Goal: Communication & Community: Answer question/provide support

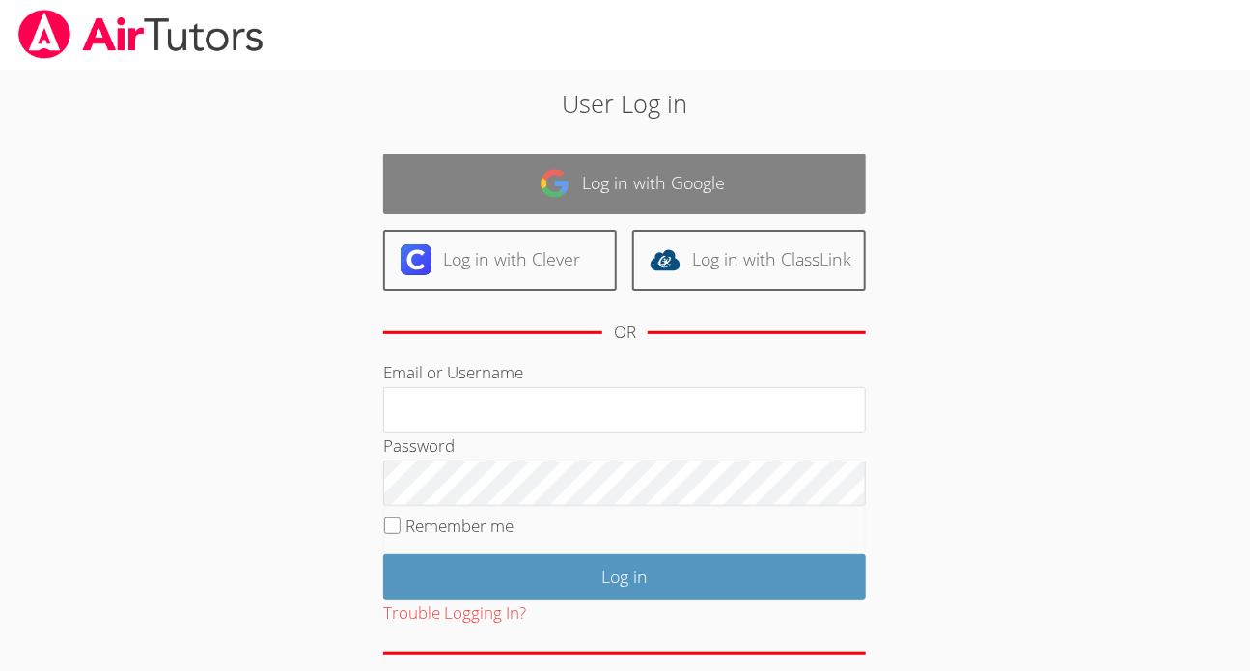
click at [503, 171] on link "Log in with Google" at bounding box center [624, 183] width 483 height 61
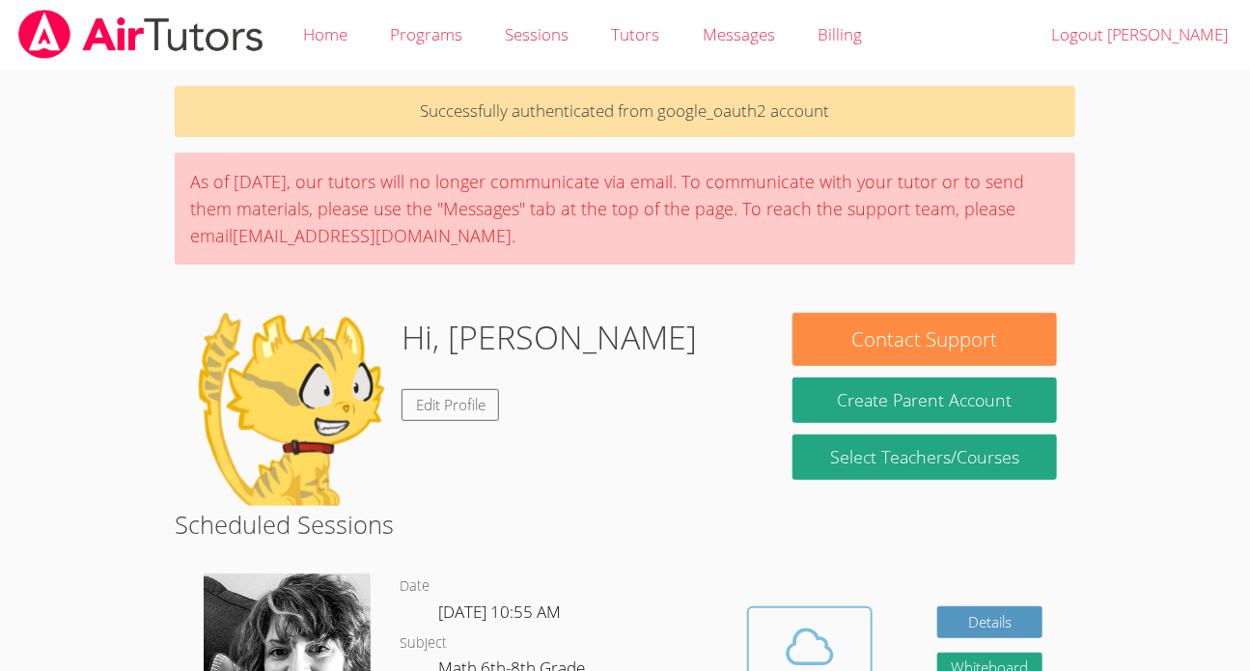
click at [834, 638] on icon at bounding box center [810, 647] width 54 height 54
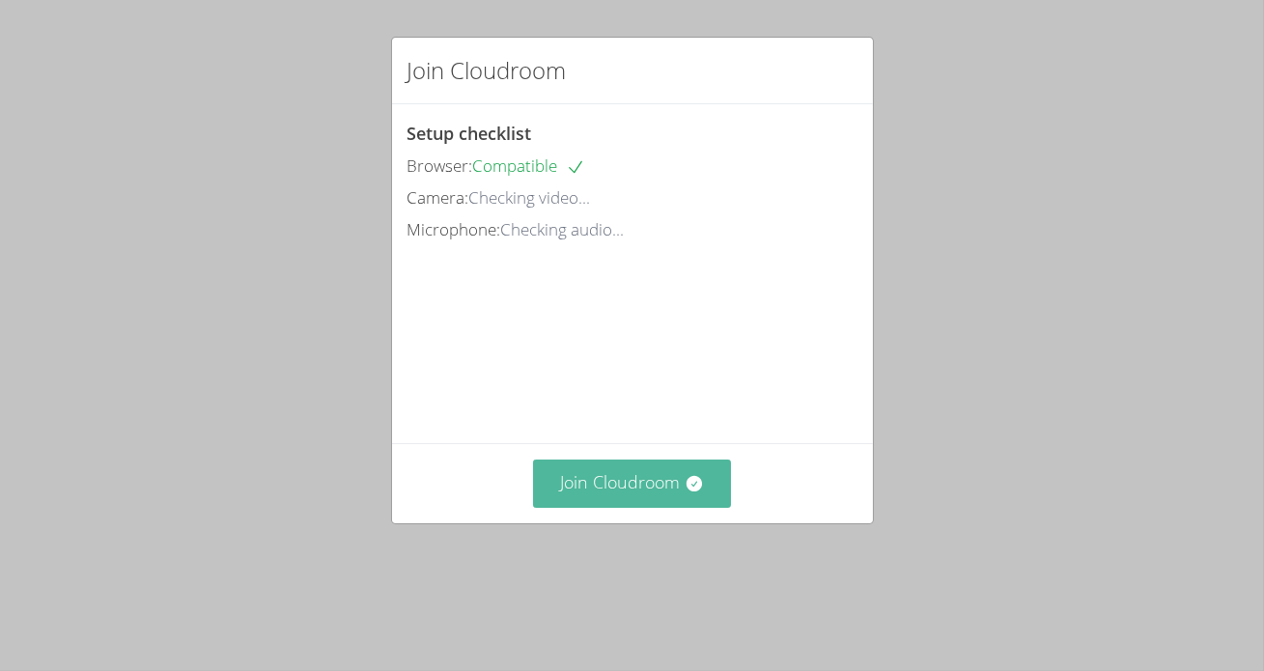
click at [642, 507] on button "Join Cloudroom" at bounding box center [632, 483] width 198 height 47
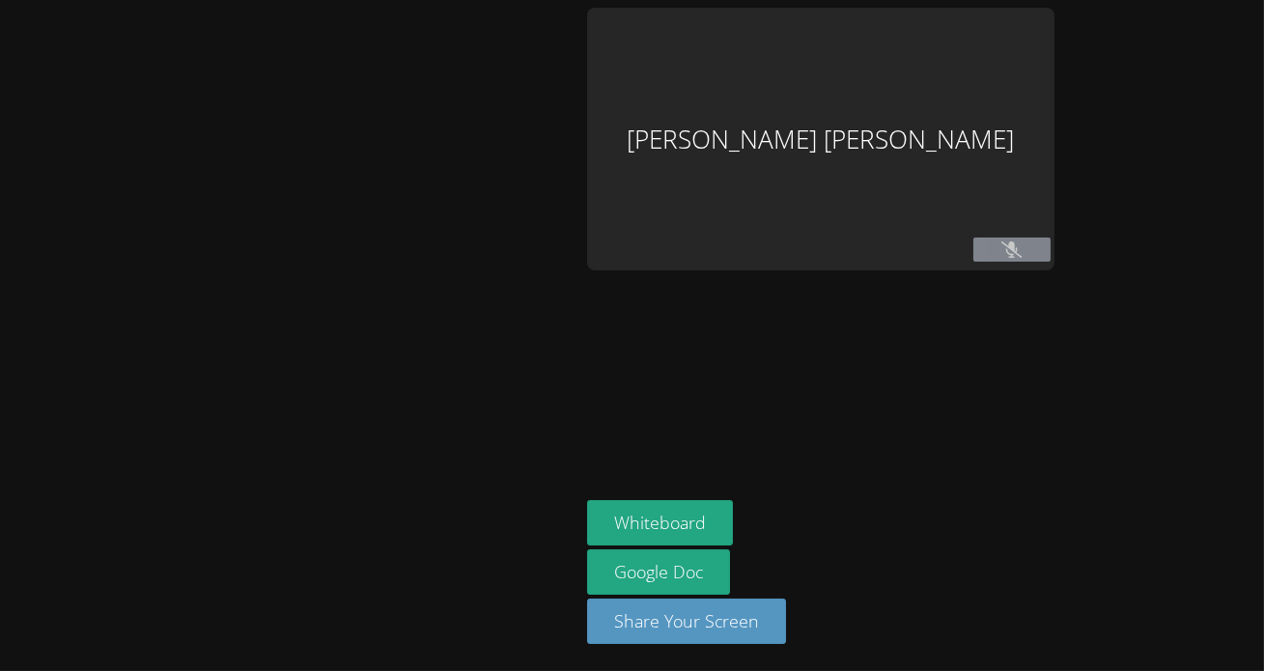
click at [571, 517] on div at bounding box center [290, 335] width 564 height 655
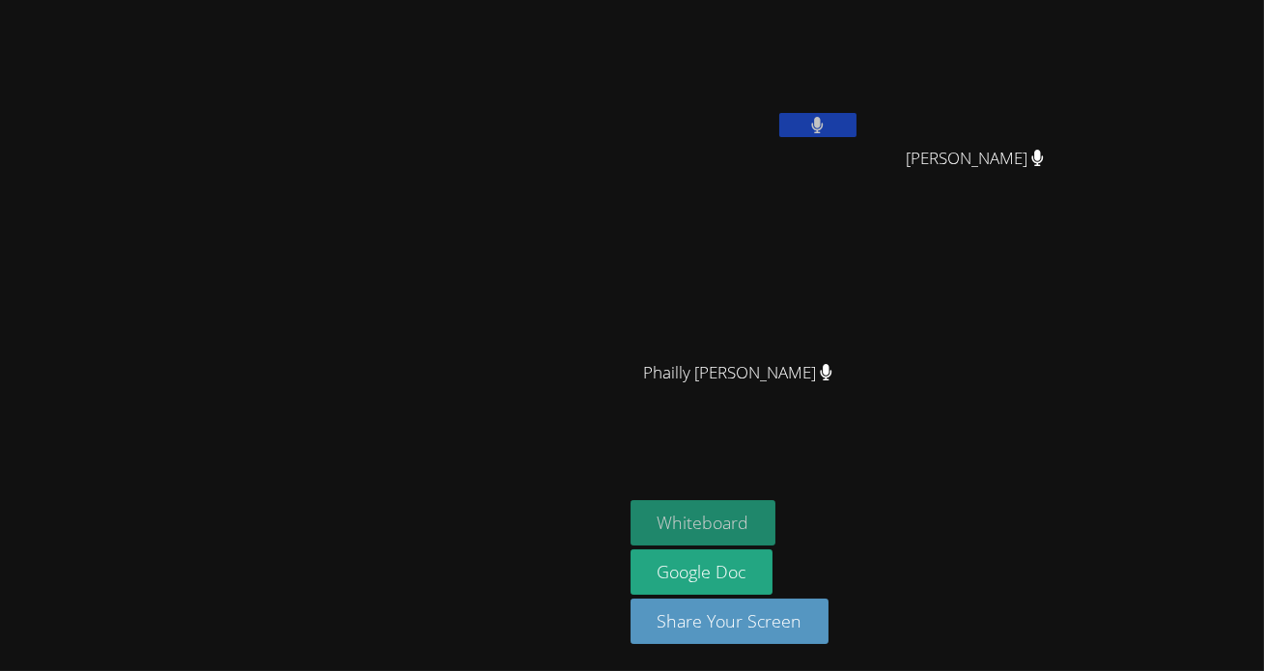
click at [776, 522] on button "Whiteboard" at bounding box center [703, 522] width 146 height 45
click at [623, 5] on main "[PERSON_NAME]" at bounding box center [311, 335] width 623 height 671
click at [623, 3] on main "[PERSON_NAME]" at bounding box center [311, 335] width 623 height 671
drag, startPoint x: 1003, startPoint y: 39, endPoint x: 970, endPoint y: 20, distance: 37.6
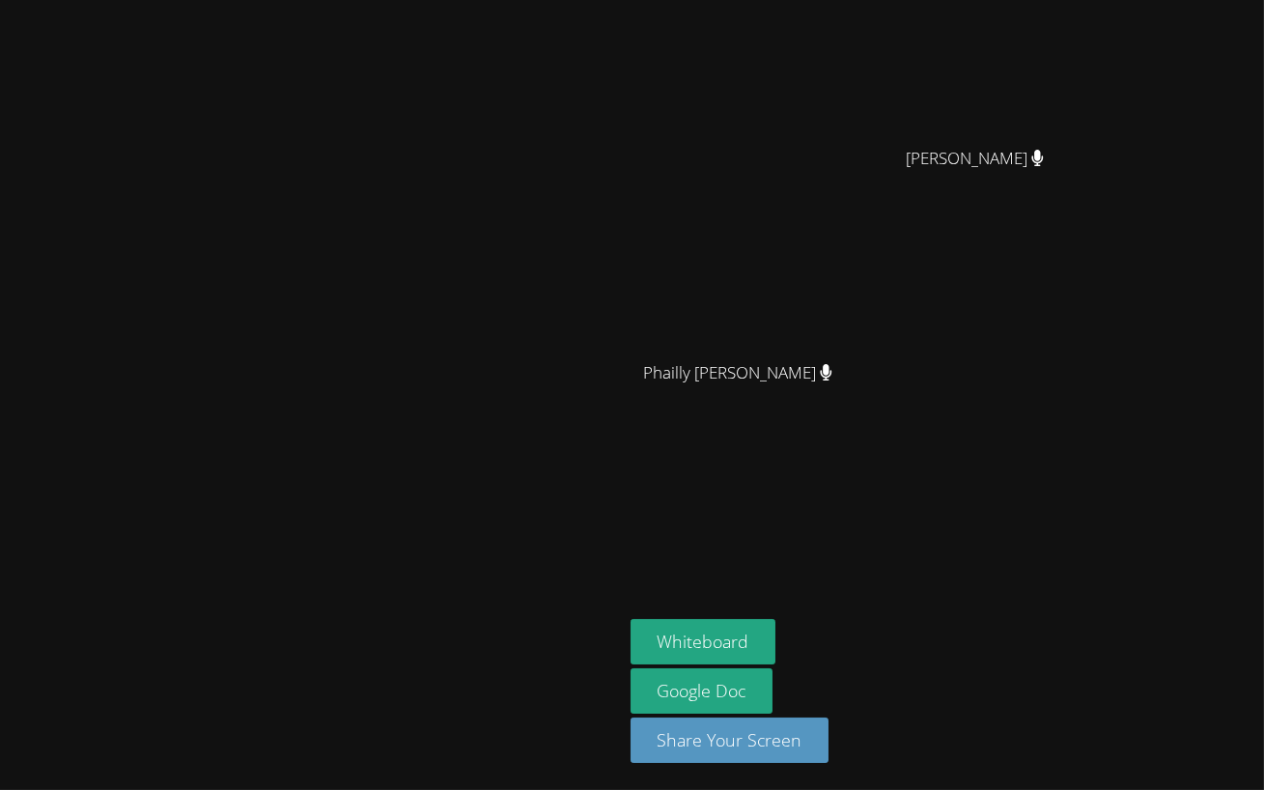
drag, startPoint x: 854, startPoint y: 193, endPoint x: 555, endPoint y: 315, distance: 323.0
click at [555, 315] on video at bounding box center [632, 395] width 1264 height 790
click at [692, 289] on video at bounding box center [632, 395] width 1264 height 790
click at [698, 286] on video at bounding box center [632, 395] width 1264 height 790
click at [851, 311] on video at bounding box center [632, 395] width 1264 height 790
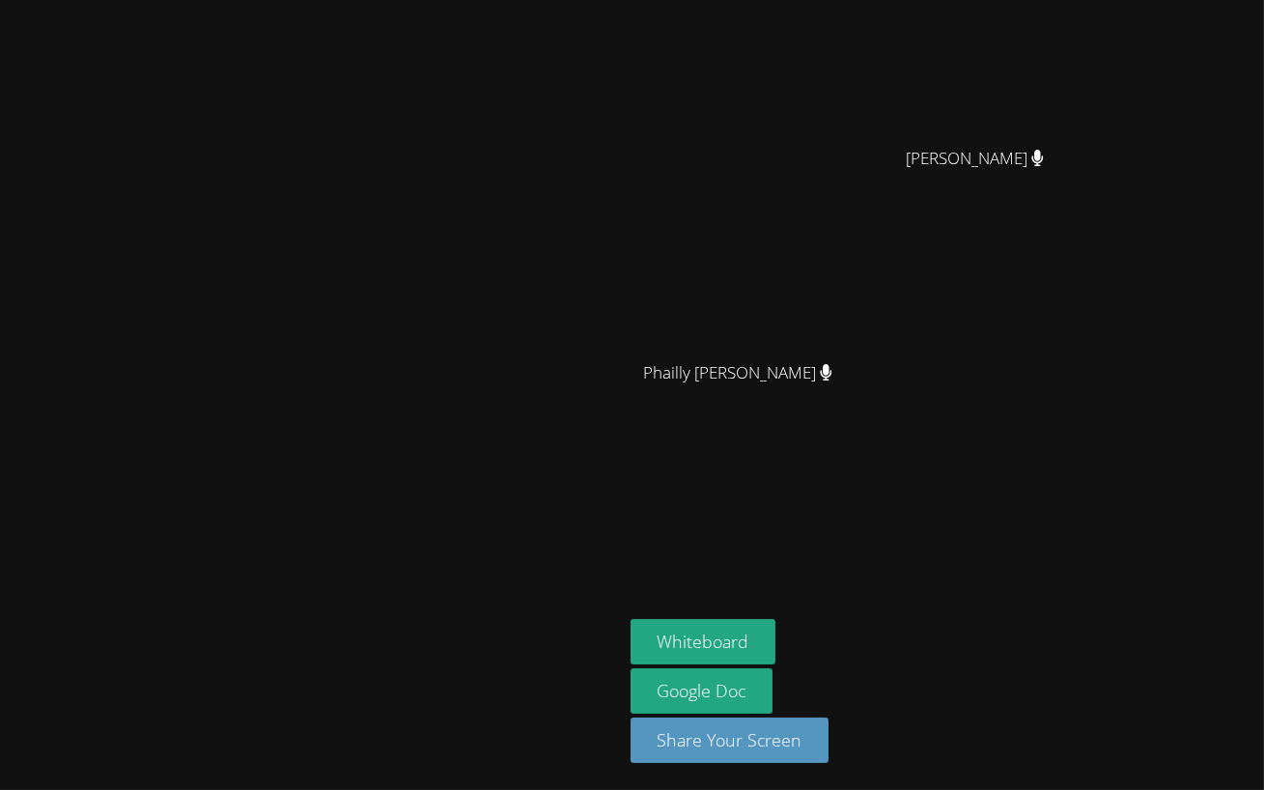
click at [851, 311] on video at bounding box center [632, 395] width 1264 height 790
click at [974, 222] on video at bounding box center [632, 395] width 1264 height 790
click at [1013, 461] on video at bounding box center [632, 395] width 1264 height 790
click at [937, 61] on video at bounding box center [632, 395] width 1264 height 790
click at [859, 211] on video at bounding box center [632, 395] width 1264 height 790
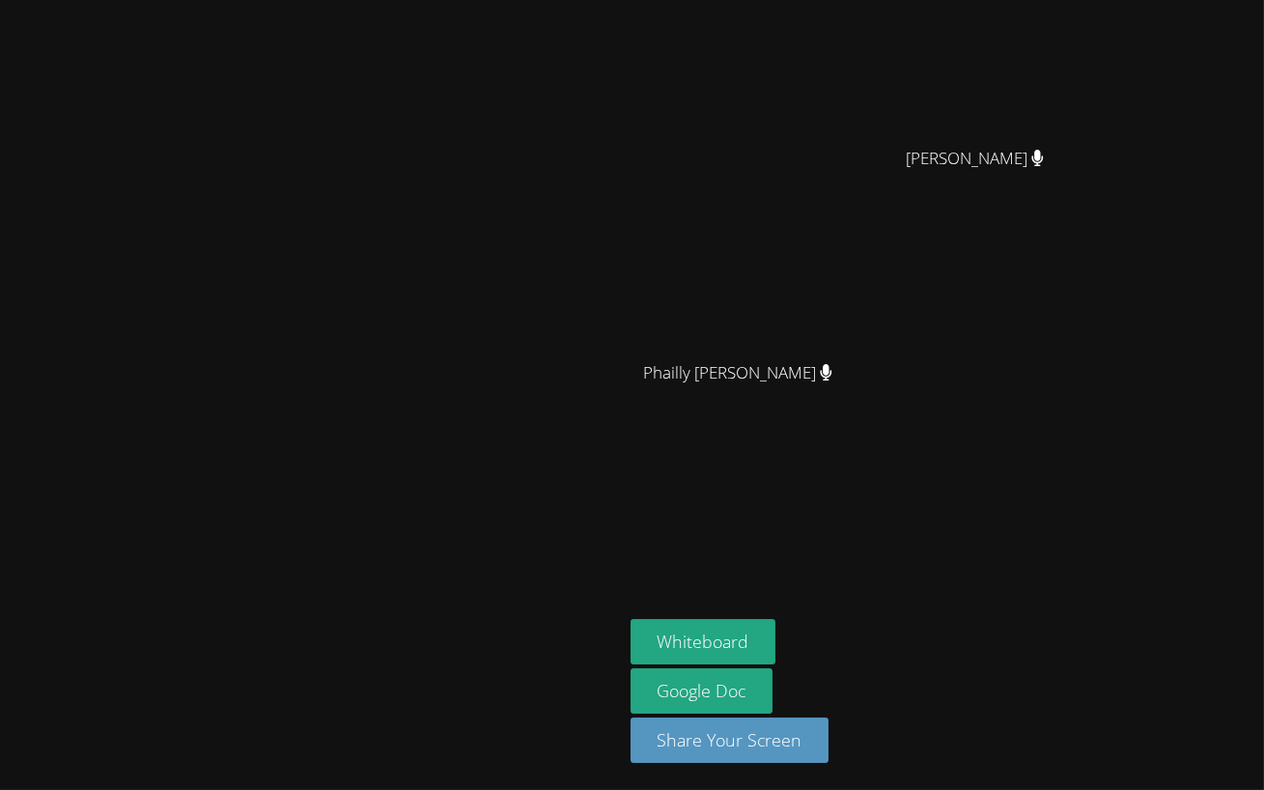
click at [859, 211] on video at bounding box center [632, 395] width 1264 height 790
click at [874, 230] on video at bounding box center [632, 395] width 1264 height 790
click at [881, 240] on video at bounding box center [632, 395] width 1264 height 790
click at [939, 287] on video at bounding box center [632, 395] width 1264 height 790
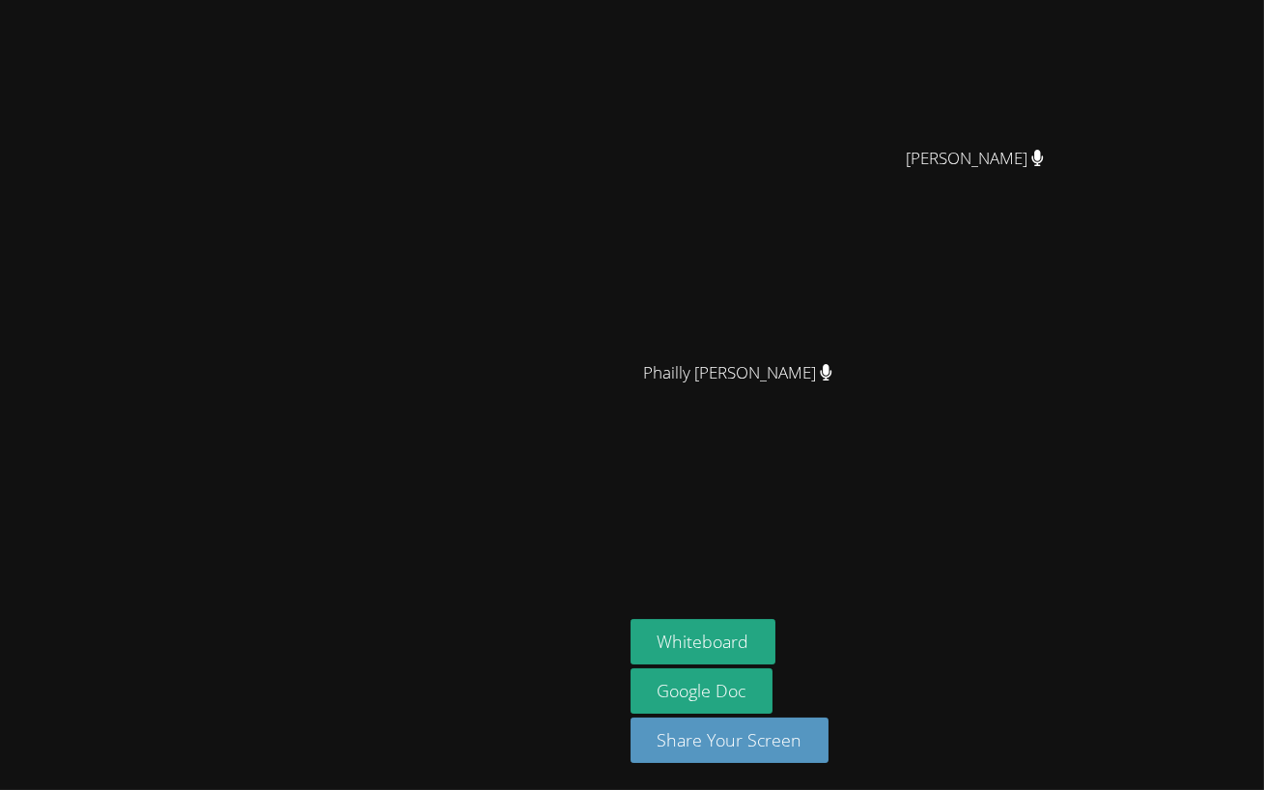
click at [941, 292] on video at bounding box center [632, 395] width 1264 height 790
click at [818, 271] on video at bounding box center [632, 395] width 1264 height 790
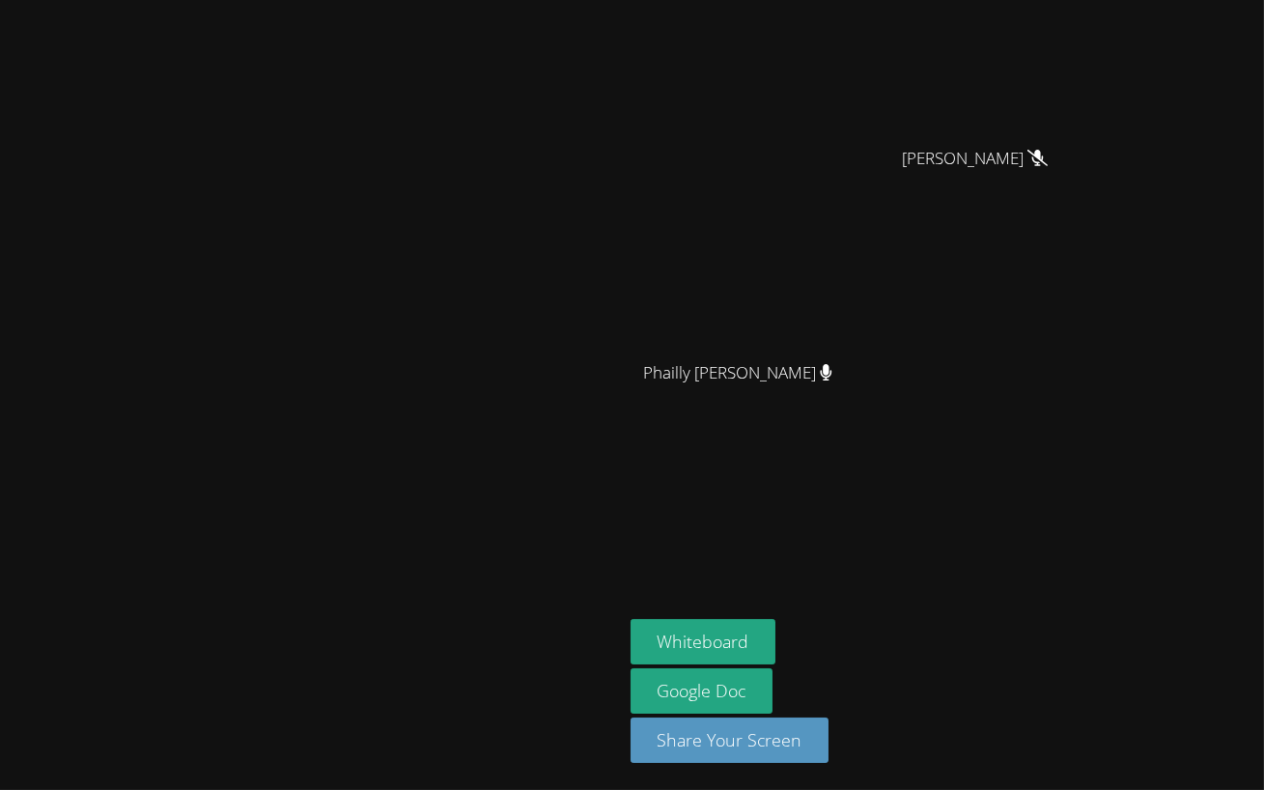
click at [1041, 502] on video at bounding box center [632, 395] width 1264 height 790
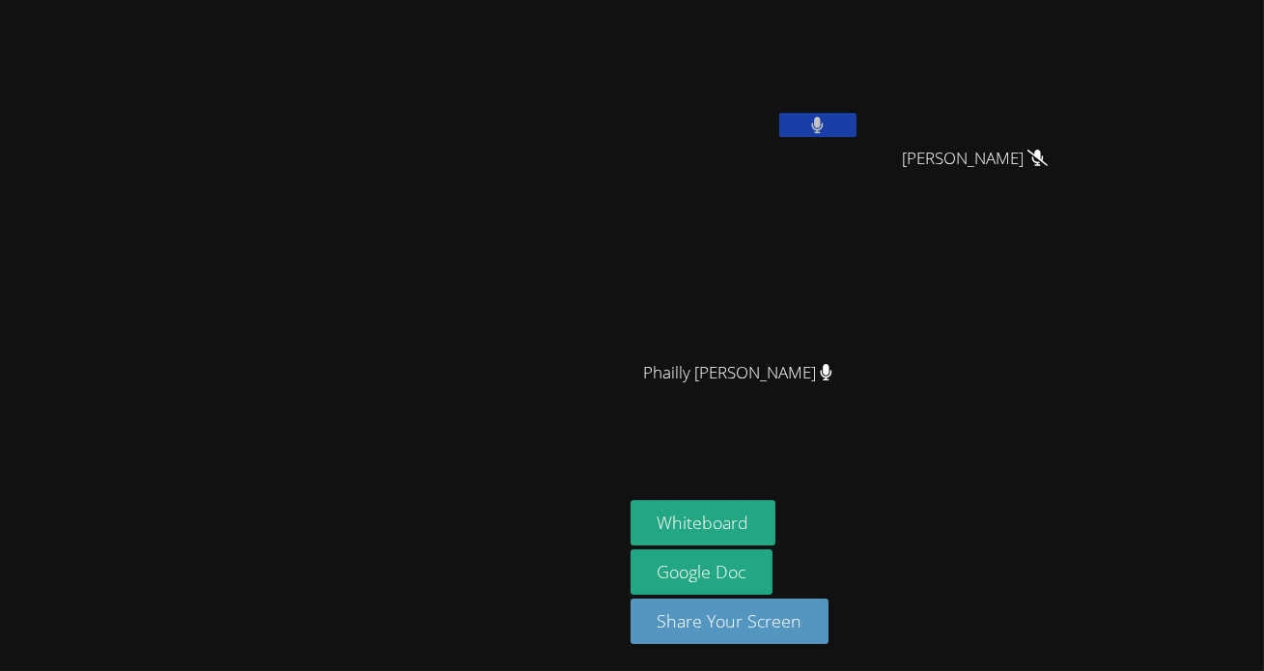
click at [856, 125] on button at bounding box center [817, 125] width 77 height 24
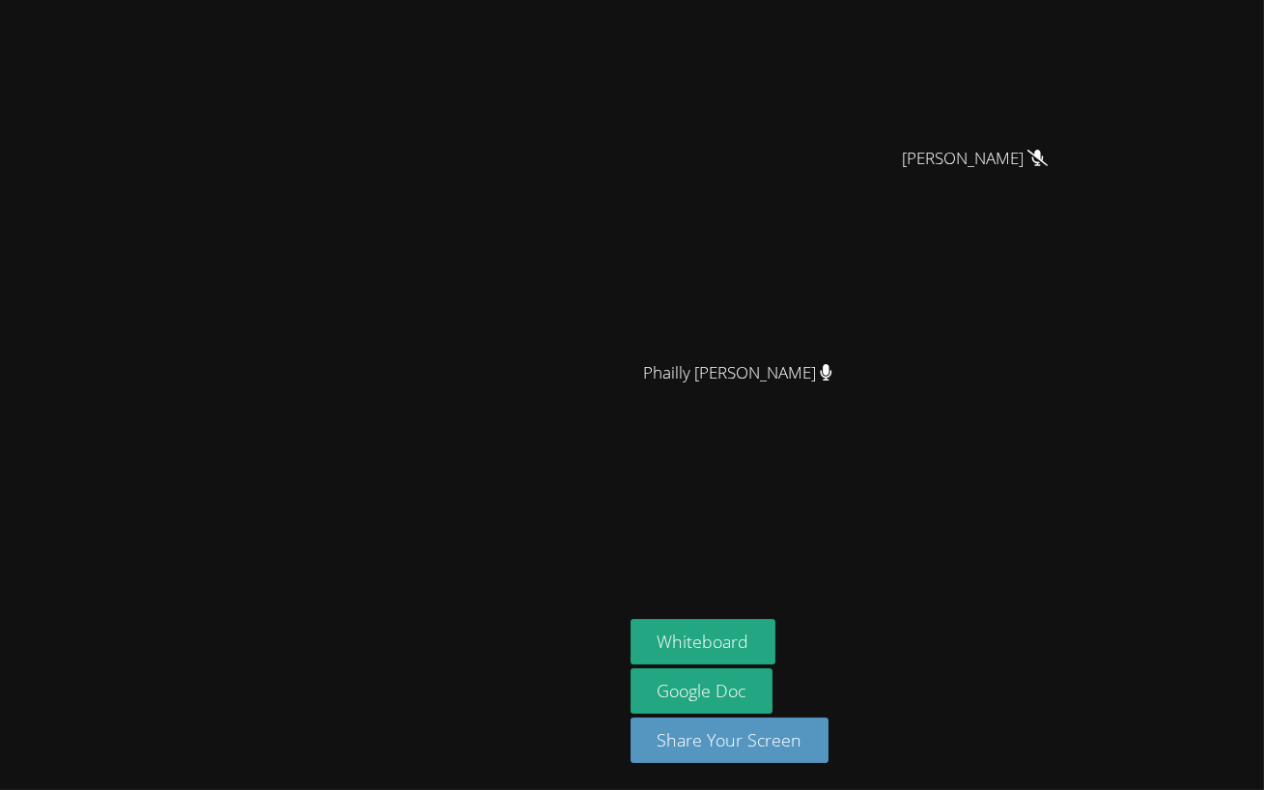
click at [841, 298] on video at bounding box center [632, 395] width 1264 height 790
click at [954, 419] on video at bounding box center [632, 395] width 1264 height 790
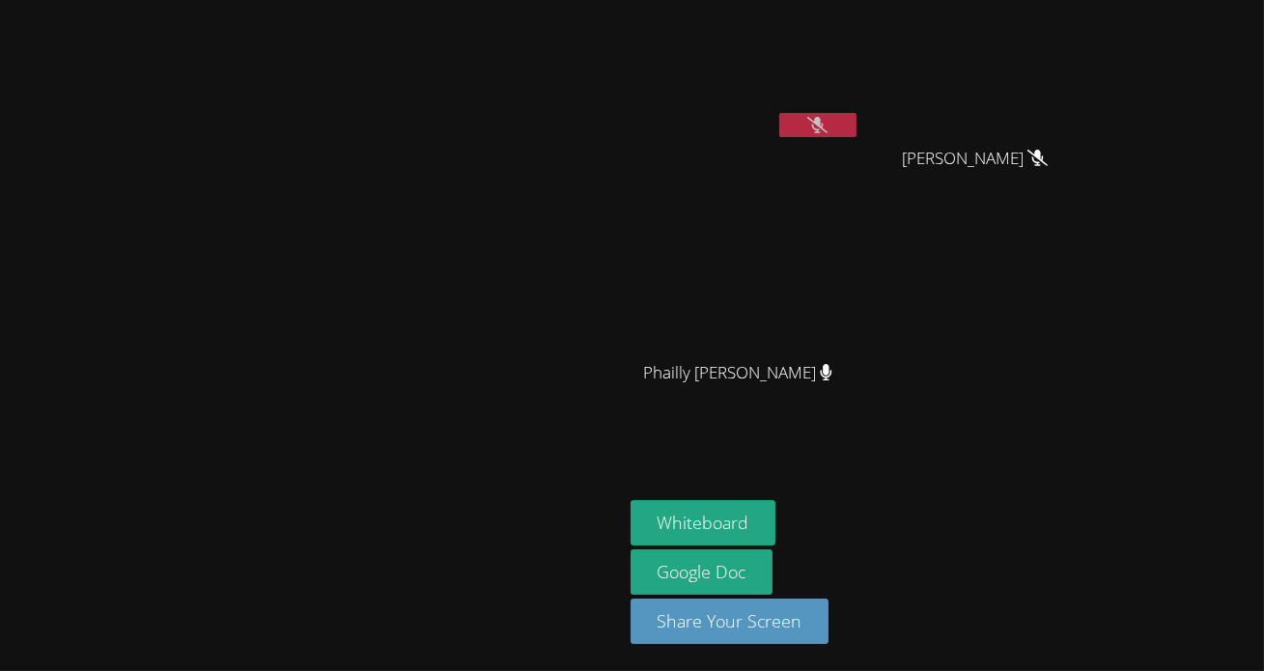
click at [48, 608] on div "[PERSON_NAME]" at bounding box center [311, 335] width 607 height 655
click at [1098, 515] on div "Whiteboard Google Doc Share Your Screen" at bounding box center [863, 579] width 467 height 159
click at [827, 122] on icon at bounding box center [817, 125] width 20 height 16
click at [856, 126] on button at bounding box center [817, 125] width 77 height 24
click at [10, 544] on div "[PERSON_NAME]" at bounding box center [311, 505] width 607 height 77
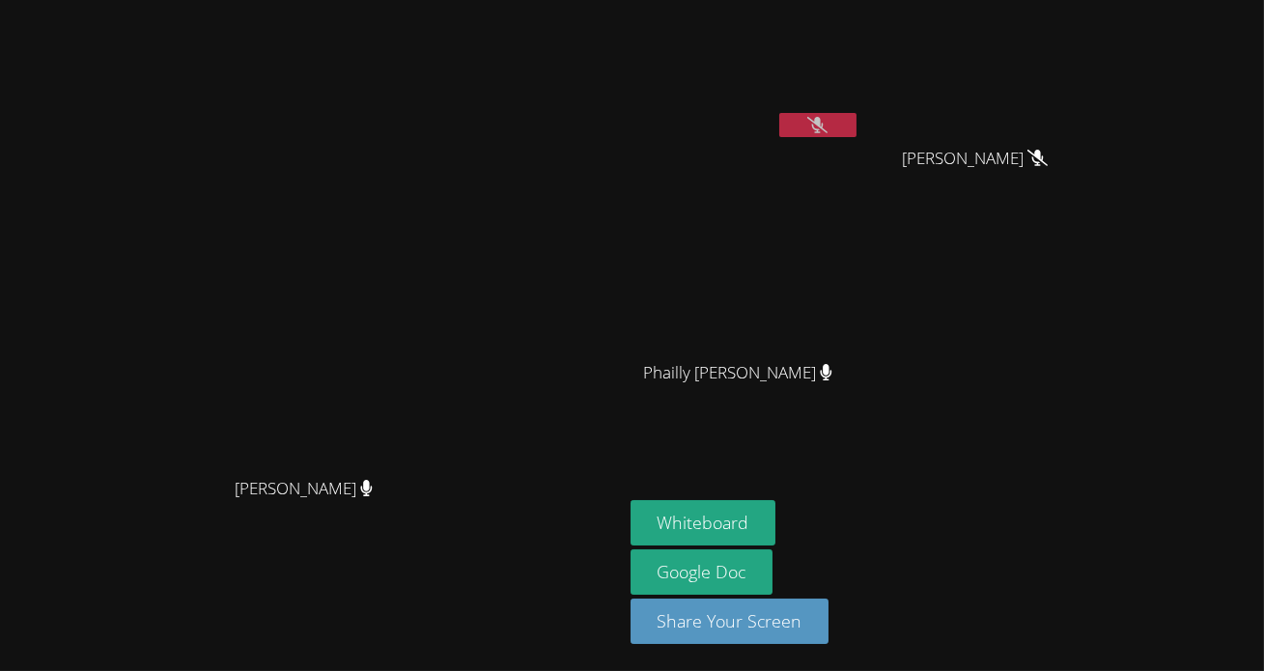
drag, startPoint x: 1169, startPoint y: 97, endPoint x: 827, endPoint y: 73, distance: 342.5
click at [827, 73] on video at bounding box center [745, 72] width 230 height 129
click at [827, 118] on icon at bounding box center [817, 125] width 20 height 16
click at [860, 416] on div "Phailly Alexandre" at bounding box center [745, 389] width 230 height 77
click at [856, 116] on button at bounding box center [817, 125] width 77 height 24
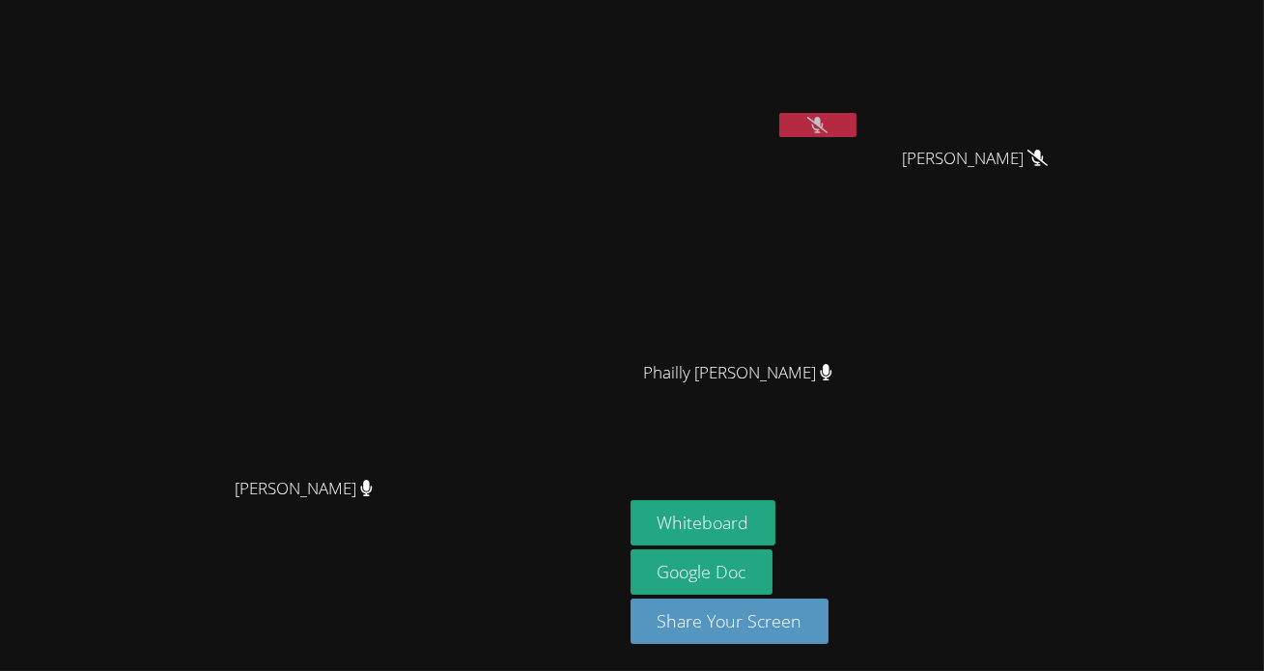
click at [166, 399] on video at bounding box center [311, 297] width 290 height 342
click at [166, 397] on video at bounding box center [311, 297] width 290 height 342
click at [166, 396] on video at bounding box center [311, 297] width 290 height 342
click at [166, 398] on video at bounding box center [311, 297] width 290 height 342
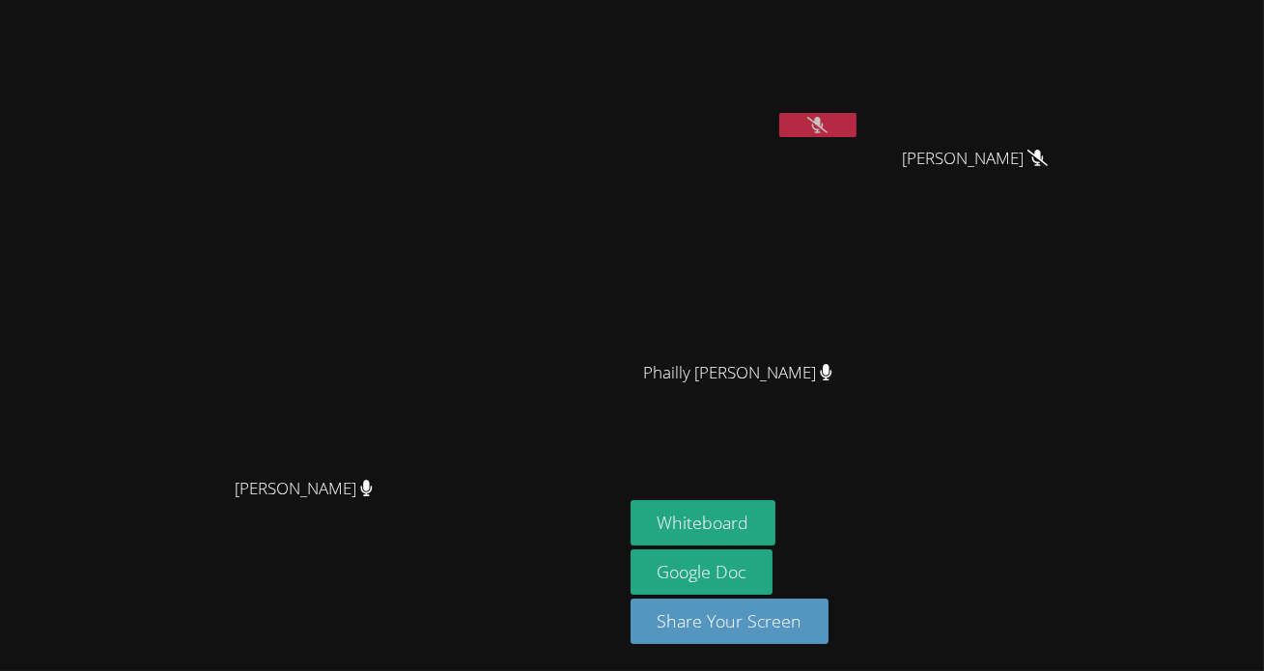
click at [166, 402] on video at bounding box center [311, 297] width 290 height 342
click at [166, 401] on video at bounding box center [311, 297] width 290 height 342
click at [166, 398] on video at bounding box center [311, 297] width 290 height 342
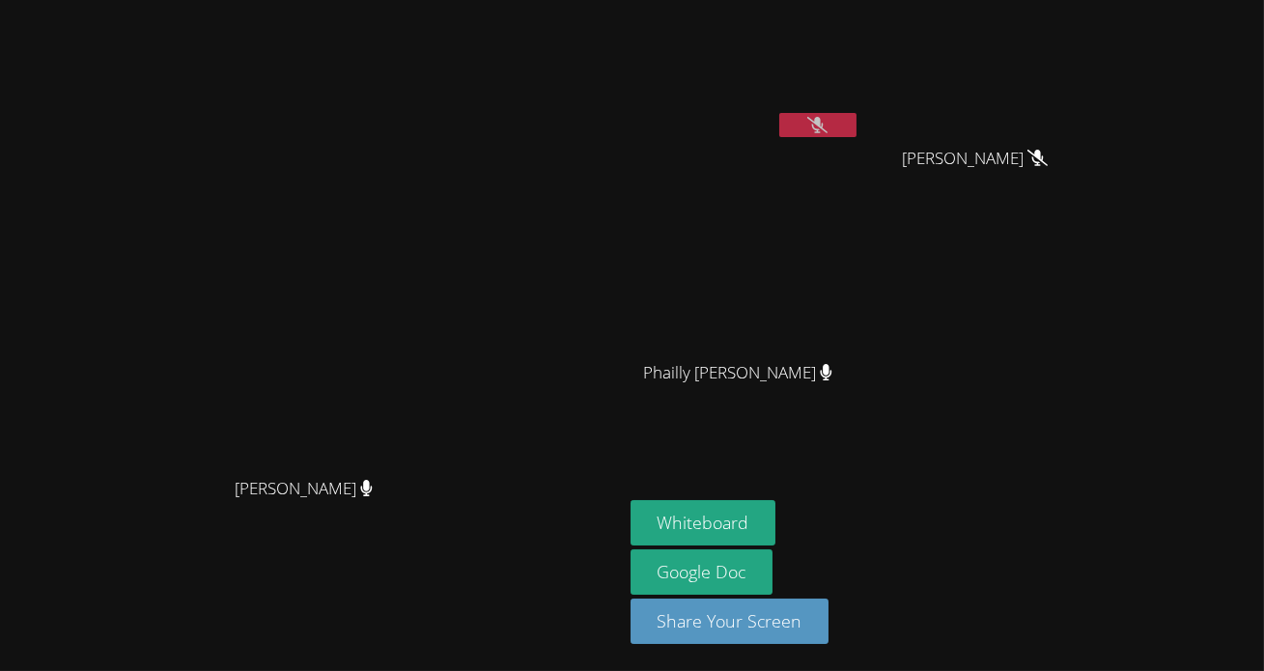
click at [166, 400] on video at bounding box center [311, 297] width 290 height 342
click at [166, 399] on video at bounding box center [311, 297] width 290 height 342
click at [166, 398] on video at bounding box center [311, 297] width 290 height 342
click at [166, 401] on video at bounding box center [311, 297] width 290 height 342
click at [166, 398] on video at bounding box center [311, 297] width 290 height 342
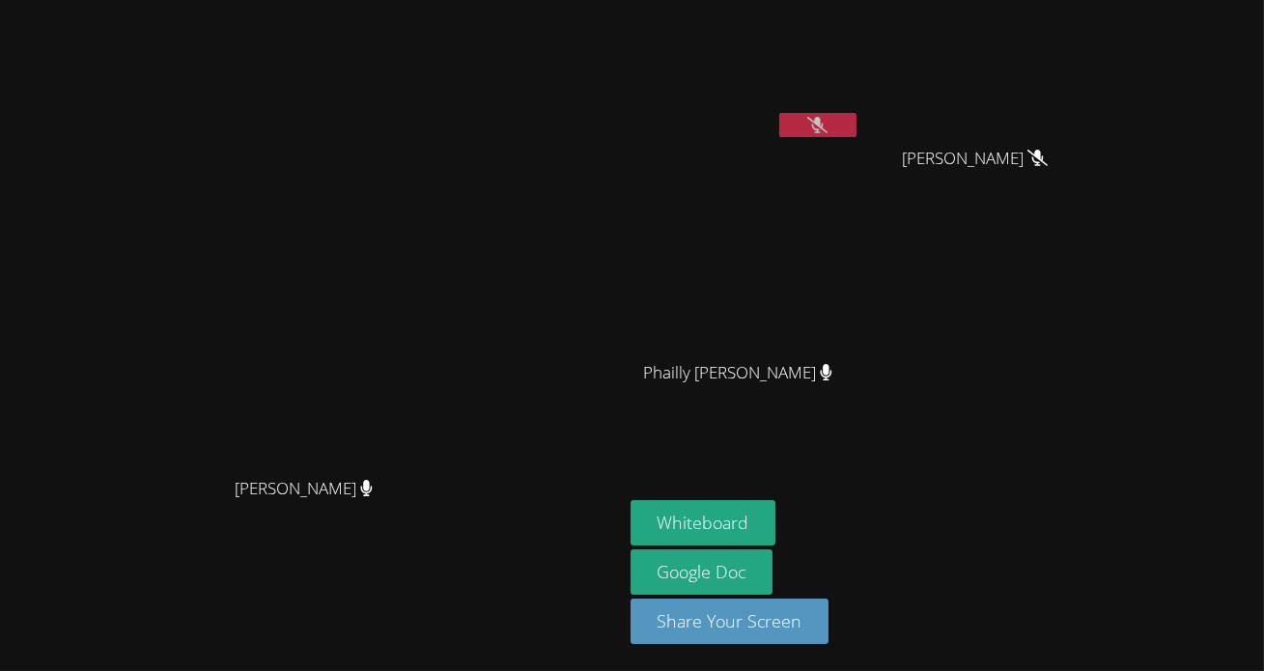
click at [166, 396] on video at bounding box center [311, 297] width 290 height 342
click at [166, 393] on video at bounding box center [311, 297] width 290 height 342
click at [166, 397] on video at bounding box center [311, 297] width 290 height 342
click at [166, 396] on video at bounding box center [311, 297] width 290 height 342
click at [166, 394] on video at bounding box center [311, 297] width 290 height 342
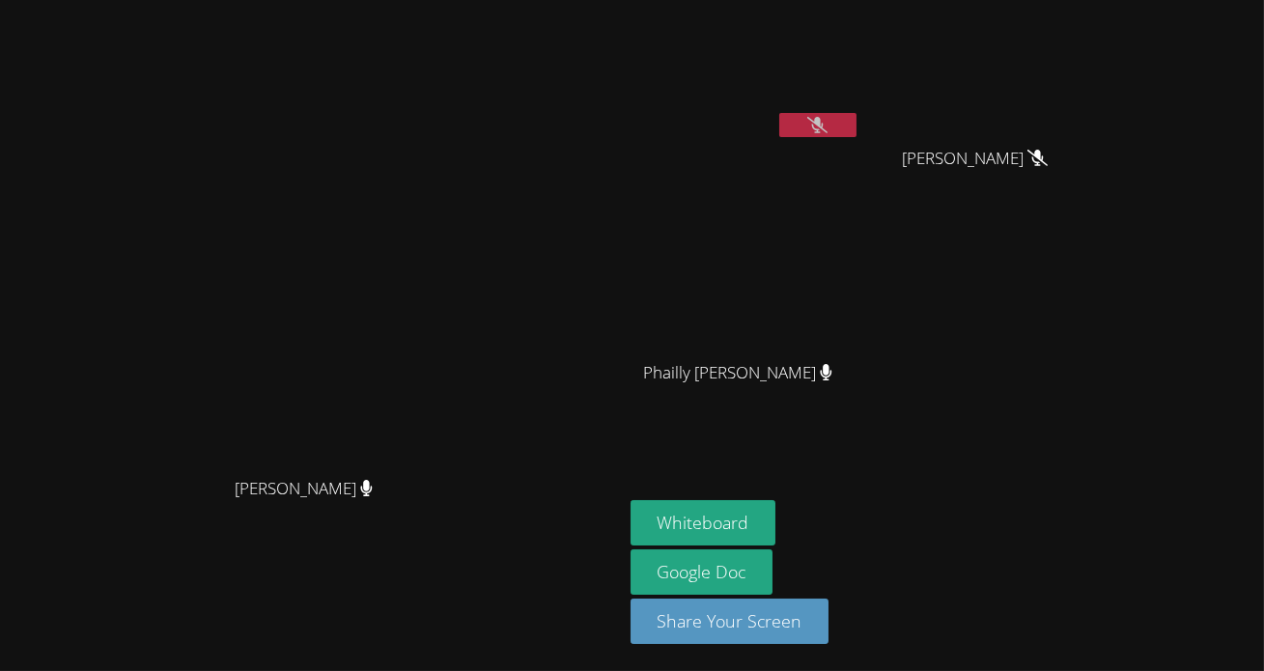
click at [166, 393] on video at bounding box center [311, 297] width 290 height 342
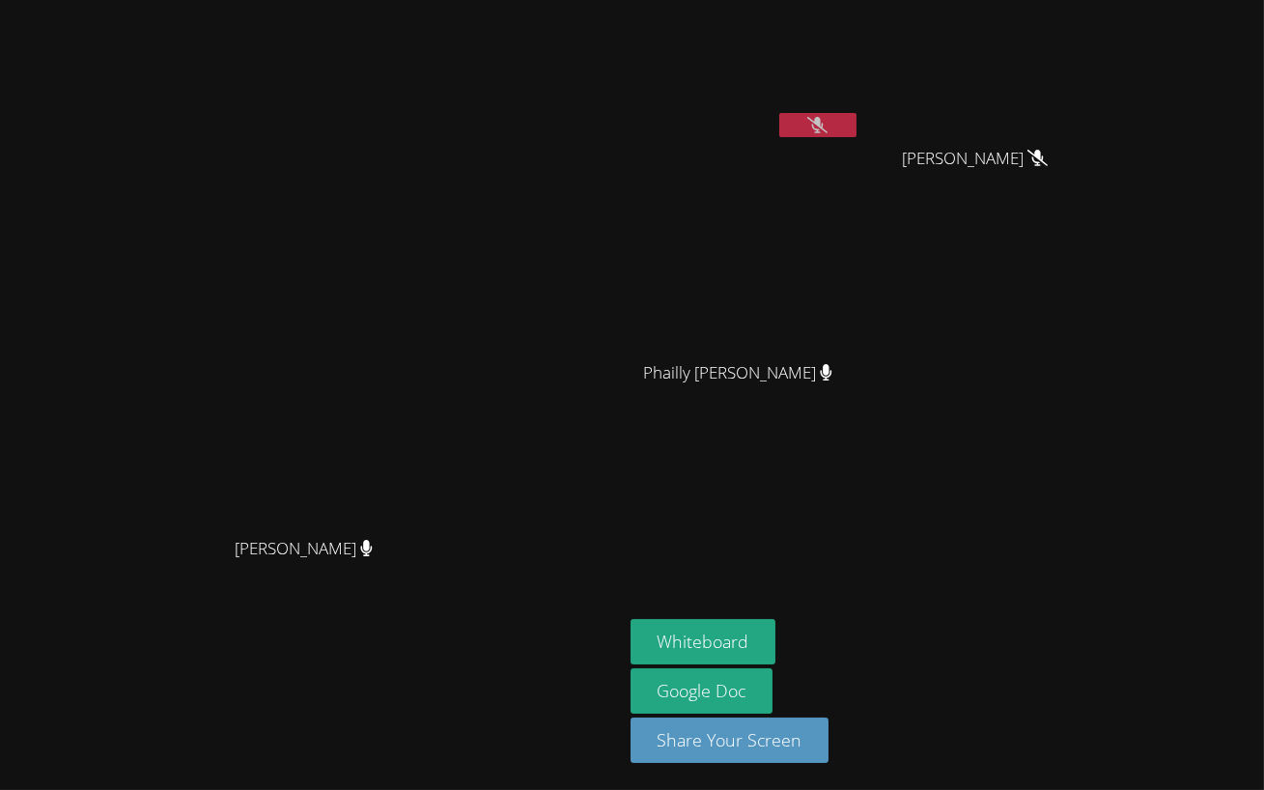
click at [860, 137] on video at bounding box center [745, 72] width 230 height 129
click at [887, 255] on video at bounding box center [632, 395] width 1264 height 790
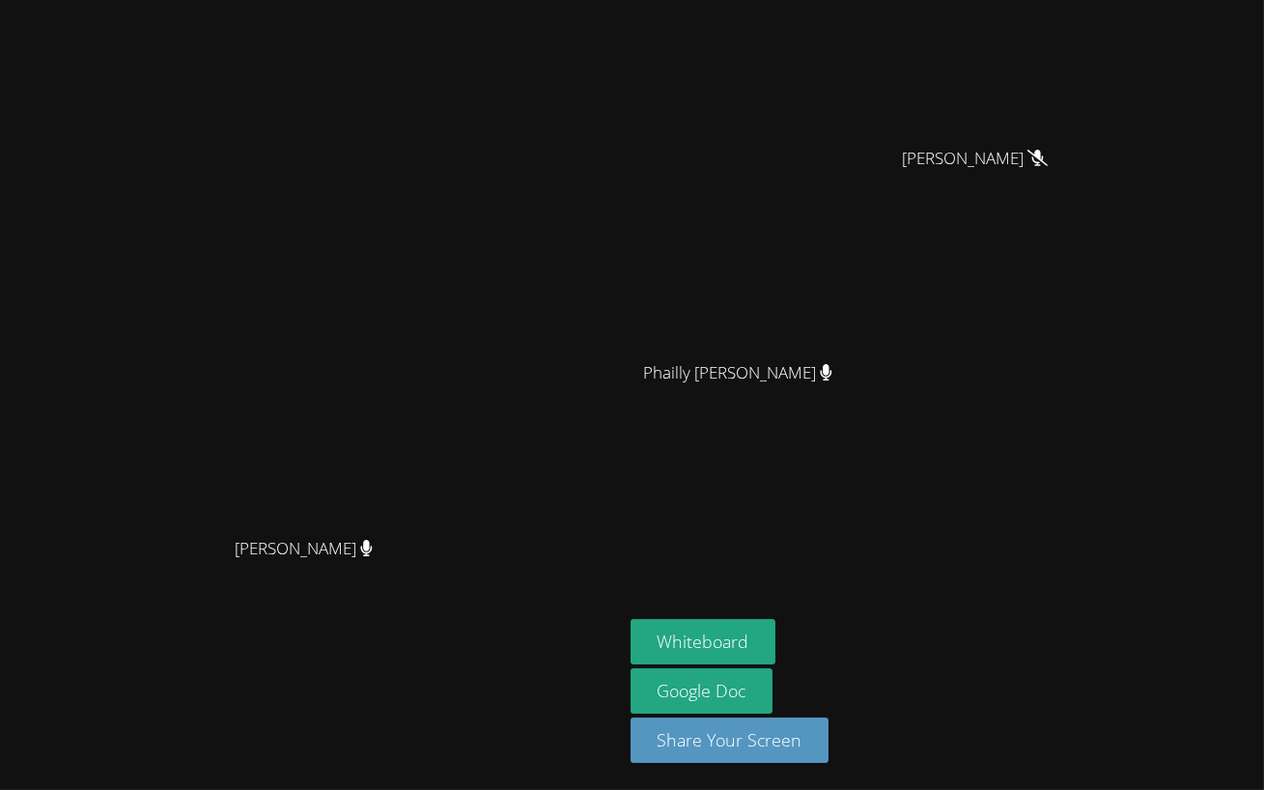
click at [887, 255] on video at bounding box center [632, 395] width 1264 height 790
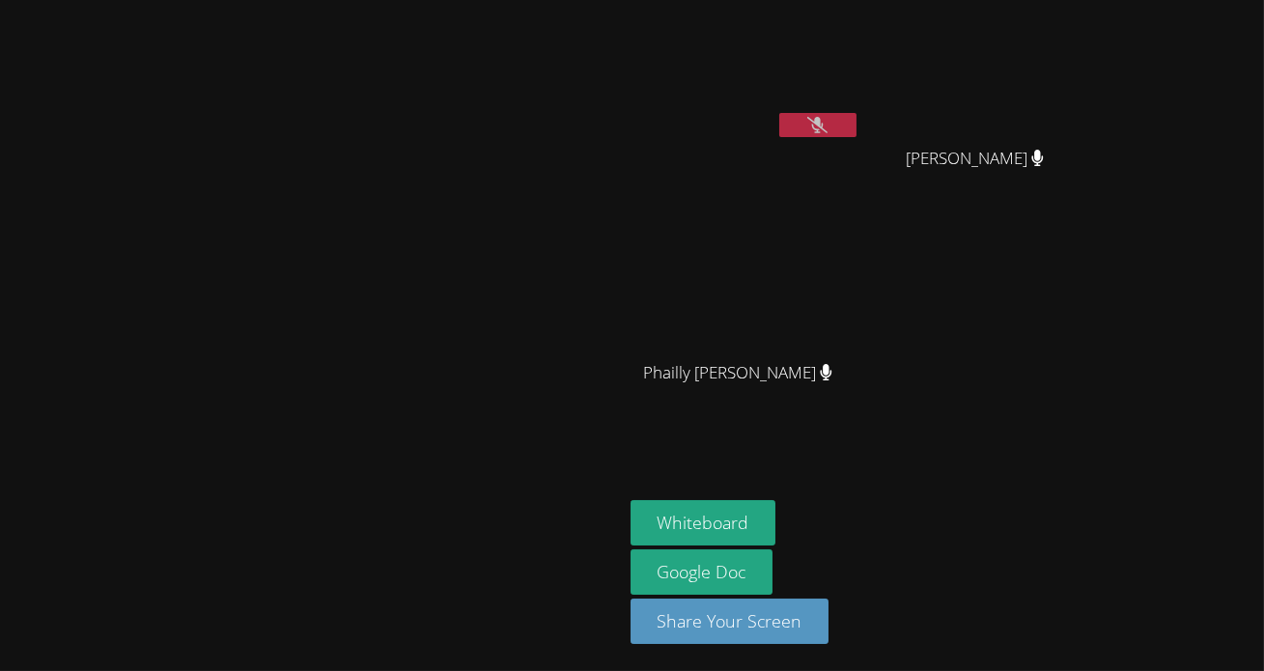
click at [1105, 440] on aside "Ashley Lopez Morales Mayson Barbot Mayson Barbot Phailly Alexandre Phailly Alex…" at bounding box center [864, 335] width 483 height 671
click at [823, 123] on icon at bounding box center [817, 125] width 20 height 16
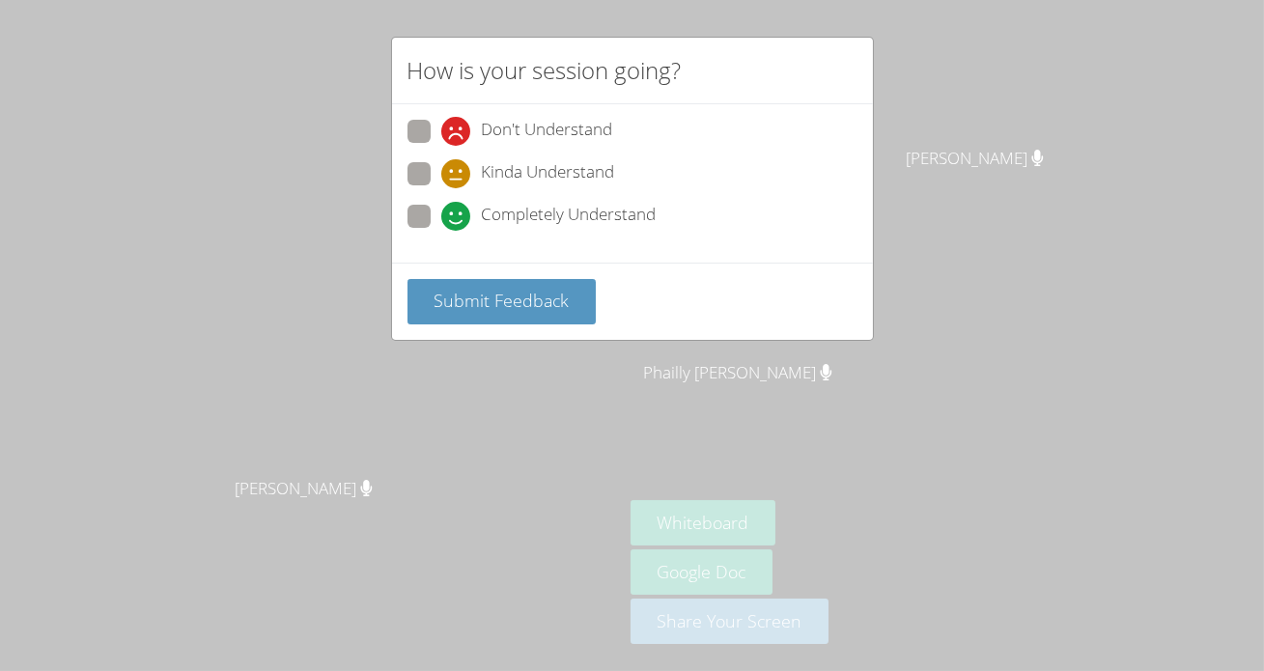
click at [408, 205] on label "Completely Understand" at bounding box center [531, 218] width 249 height 26
click at [441, 205] on input "Completely Understand" at bounding box center [449, 213] width 16 height 16
radio input "true"
click at [464, 284] on button "Submit Feedback" at bounding box center [501, 301] width 189 height 45
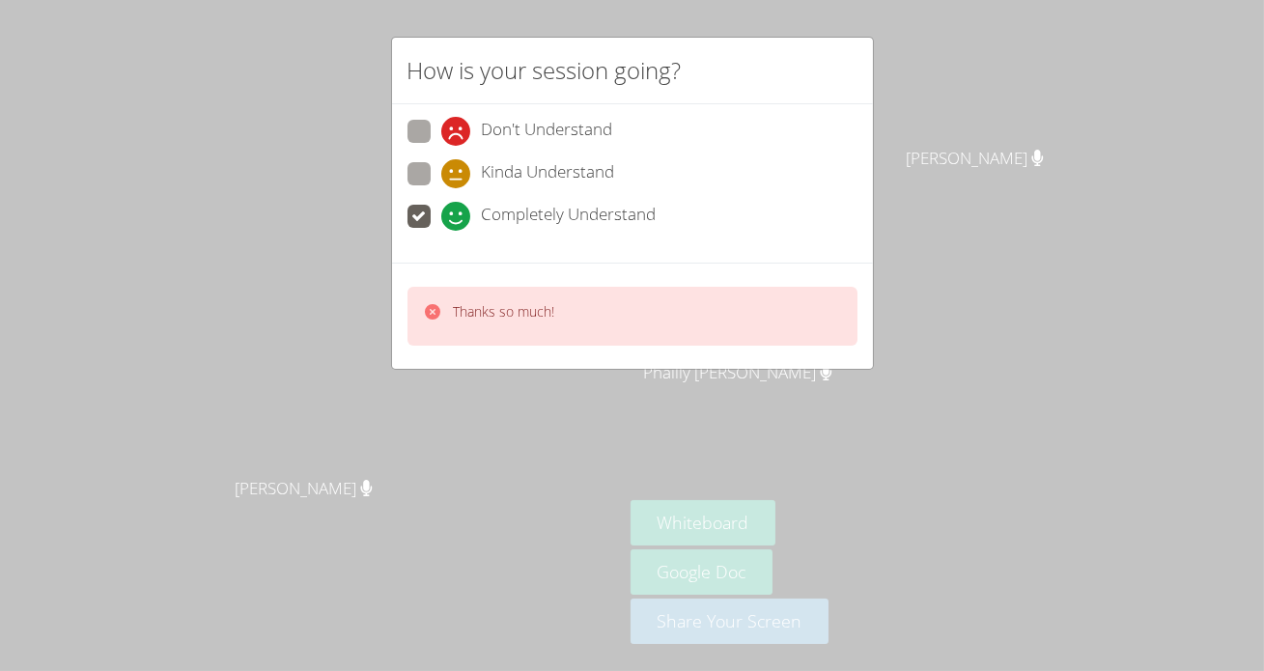
click at [551, 319] on div "Thanks so much!" at bounding box center [504, 316] width 101 height 28
click at [454, 307] on p "Thanks so much!" at bounding box center [504, 311] width 101 height 19
click at [463, 329] on div "Thanks so much!" at bounding box center [632, 316] width 450 height 59
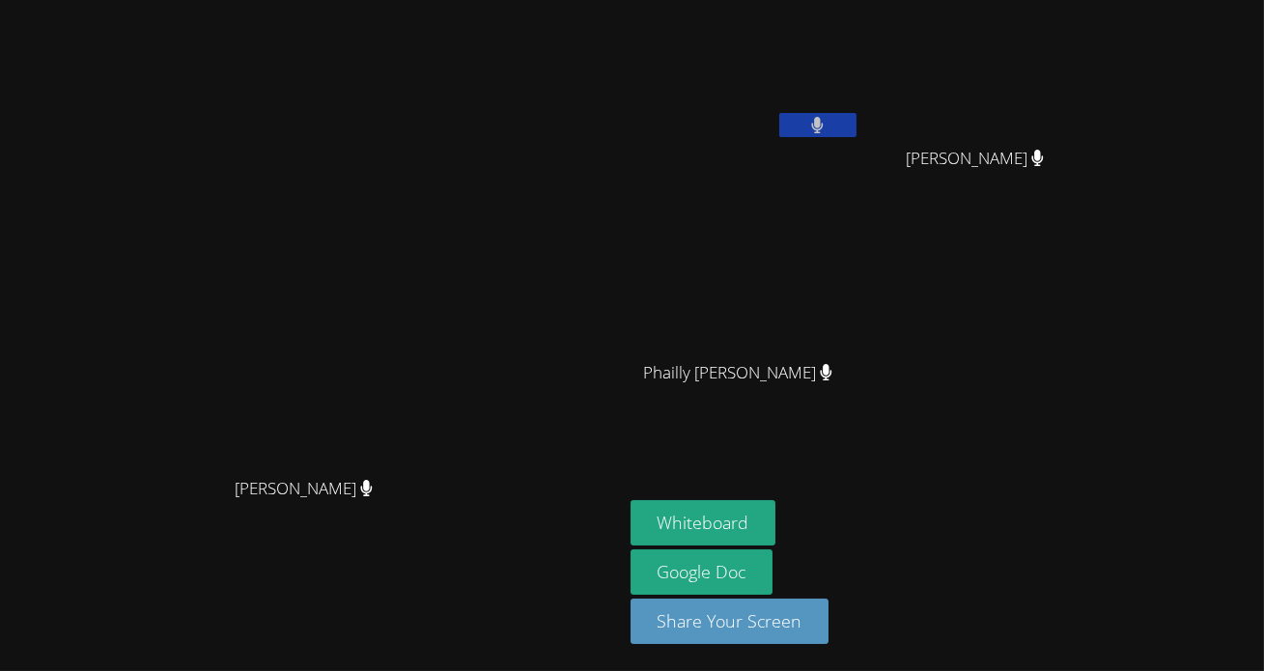
click at [448, 319] on video at bounding box center [311, 297] width 290 height 342
click at [842, 119] on button at bounding box center [817, 125] width 77 height 24
click at [856, 131] on button at bounding box center [817, 125] width 77 height 24
click at [860, 146] on div "Ashley Lopez Morales" at bounding box center [745, 111] width 230 height 207
click at [856, 131] on button at bounding box center [817, 125] width 77 height 24
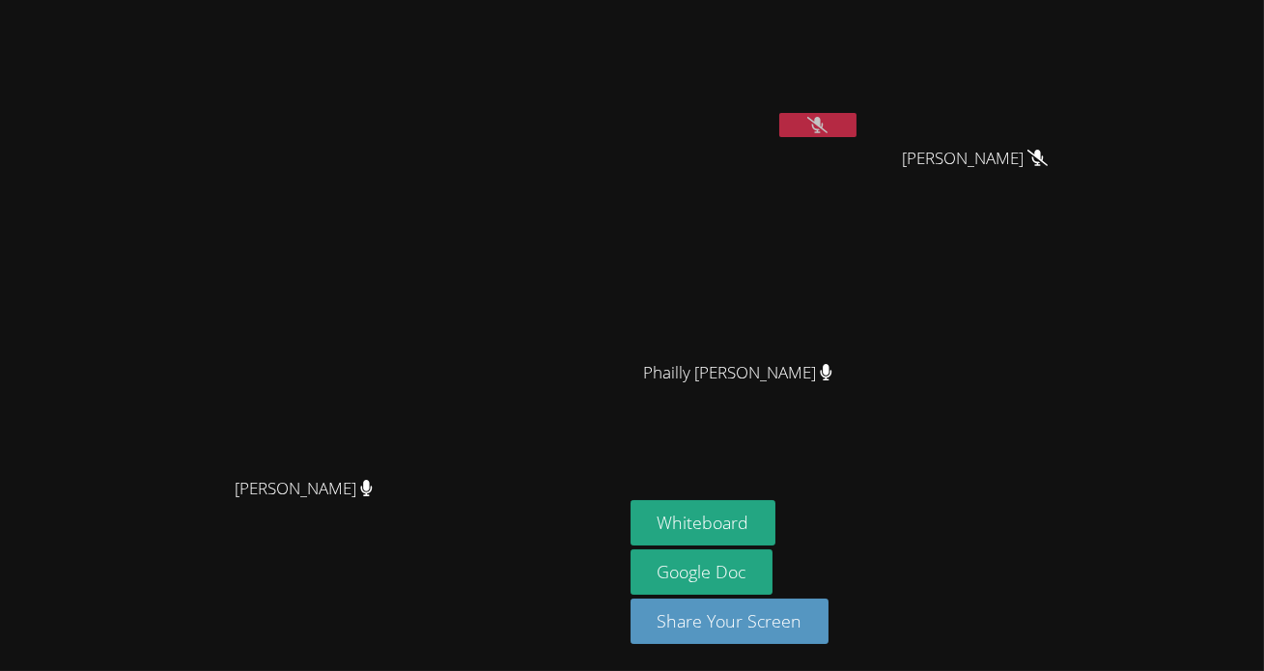
click at [827, 124] on icon at bounding box center [817, 125] width 20 height 16
click at [856, 131] on button at bounding box center [817, 125] width 77 height 24
